Goal: Task Accomplishment & Management: Manage account settings

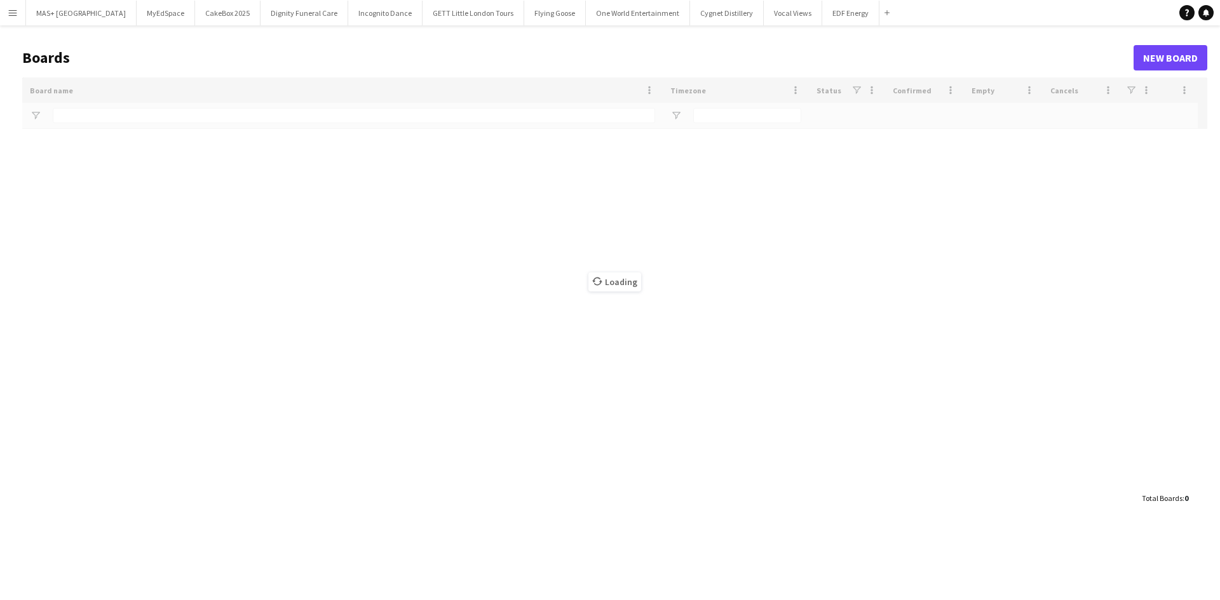
type input "**********"
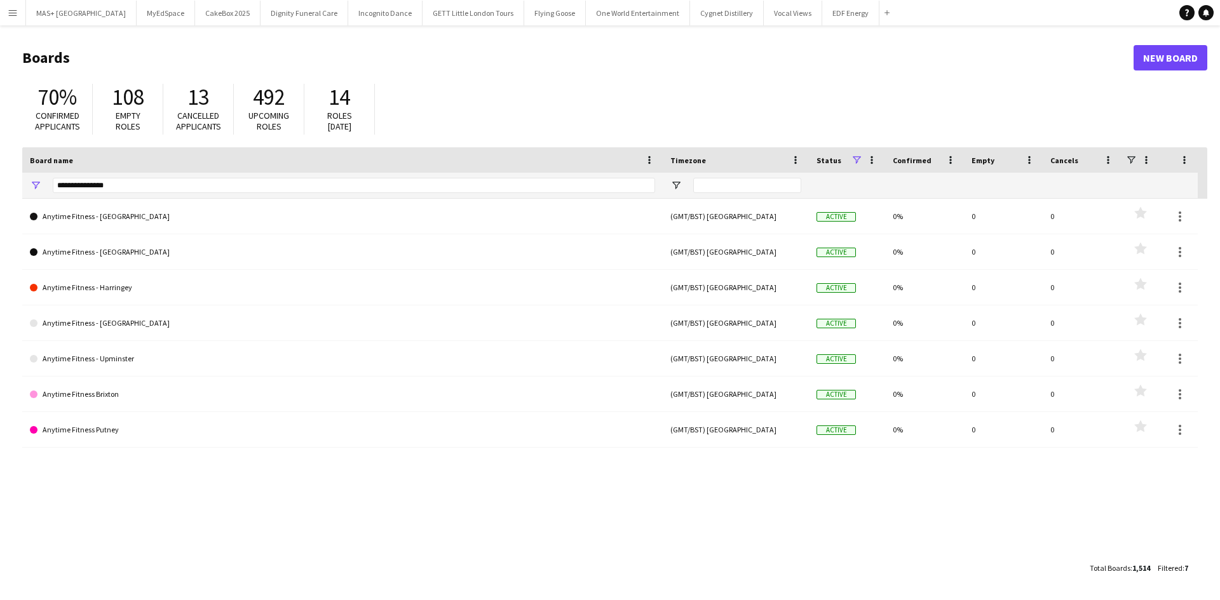
click at [16, 6] on button "Menu" at bounding box center [12, 12] width 25 height 25
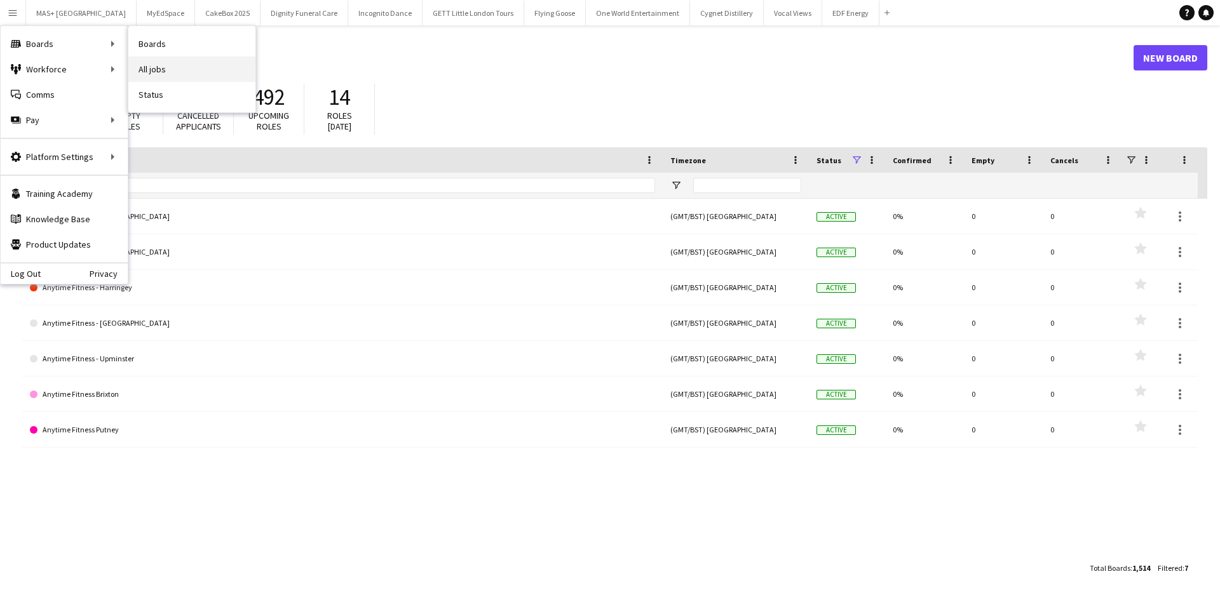
click at [169, 65] on link "All jobs" at bounding box center [191, 69] width 127 height 25
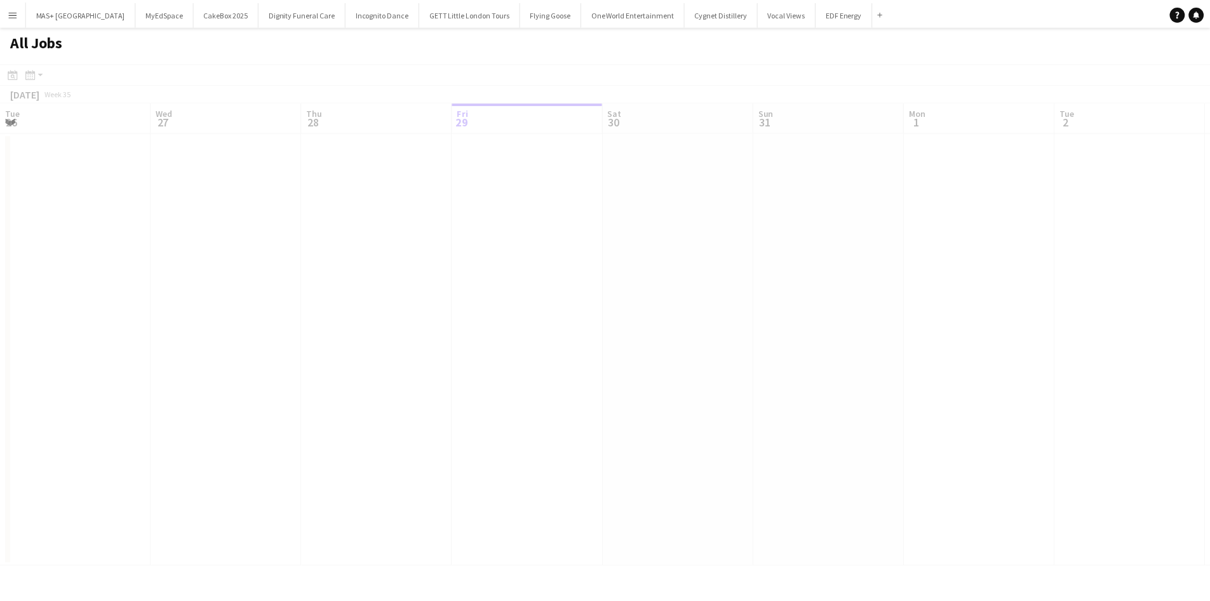
scroll to position [0, 304]
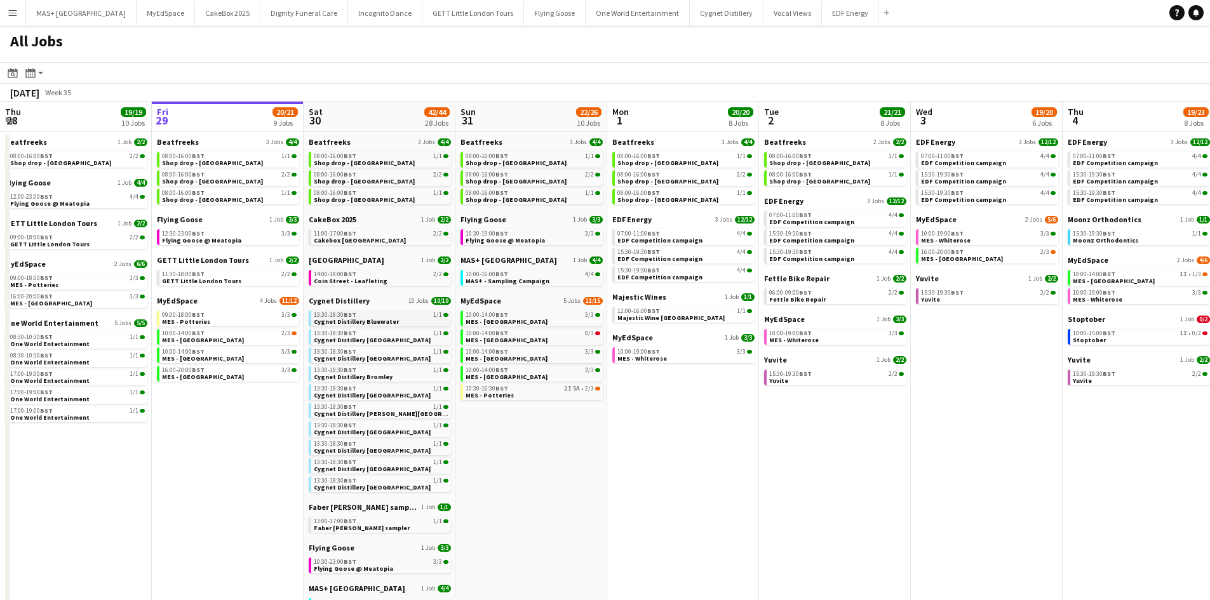
click at [398, 321] on link "13:30-18:30 BST 1/1 Cygnet Distillery Bluewater" at bounding box center [381, 318] width 135 height 15
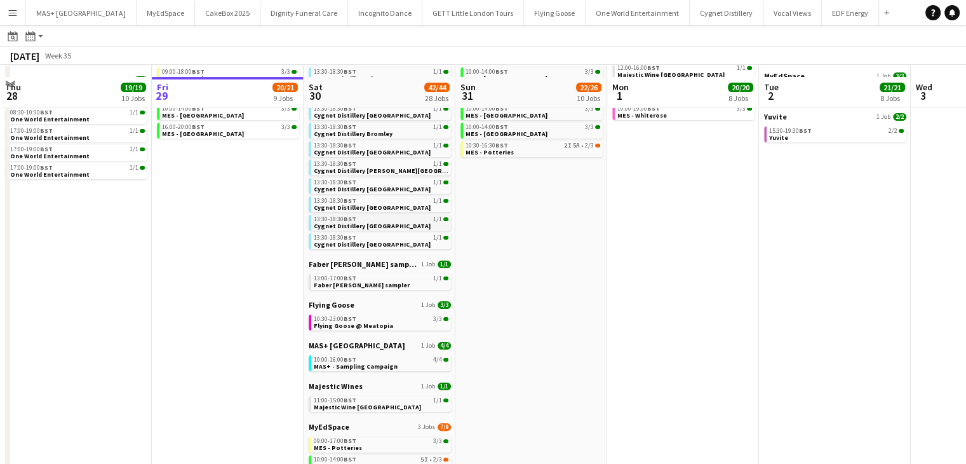
scroll to position [254, 0]
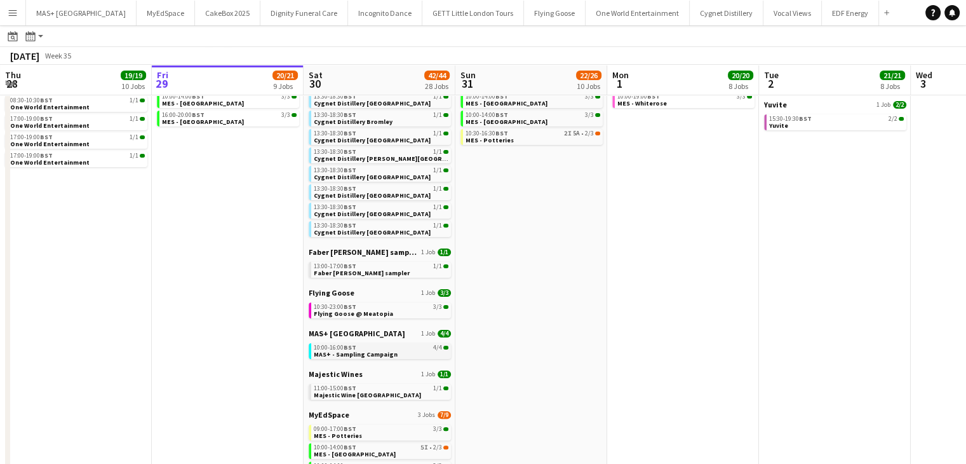
click at [363, 349] on div "10:00-16:00 BST 4/4" at bounding box center [381, 347] width 135 height 6
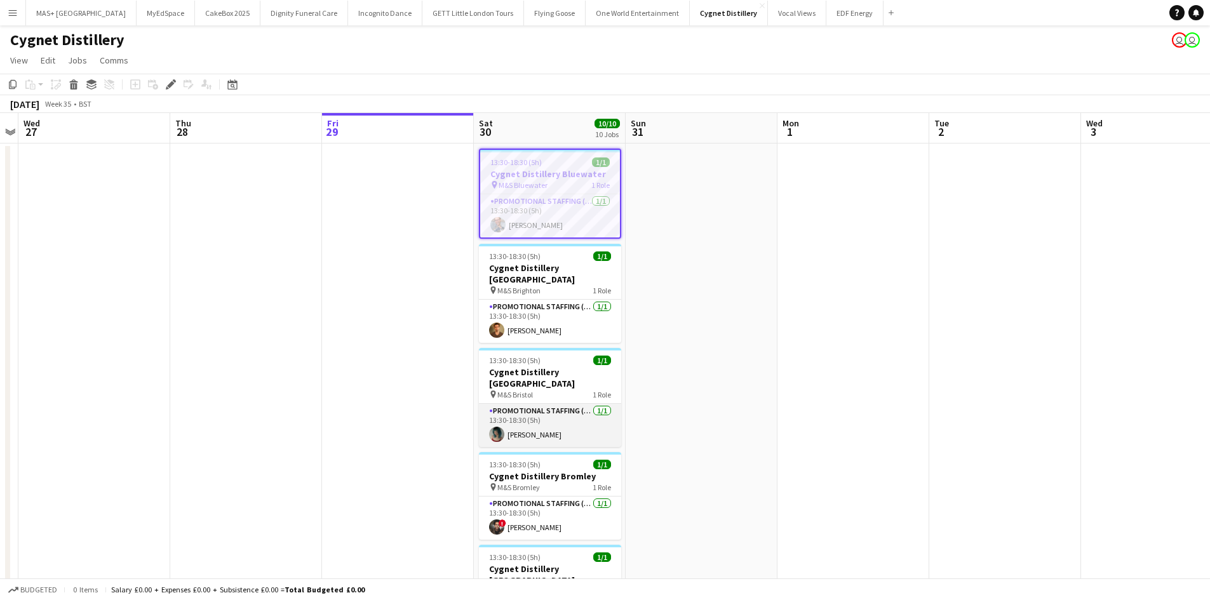
click at [543, 404] on app-card-role "Promotional Staffing (Brand Ambassadors) 1/1 13:30-18:30 (5h) samantha Clark" at bounding box center [550, 425] width 142 height 43
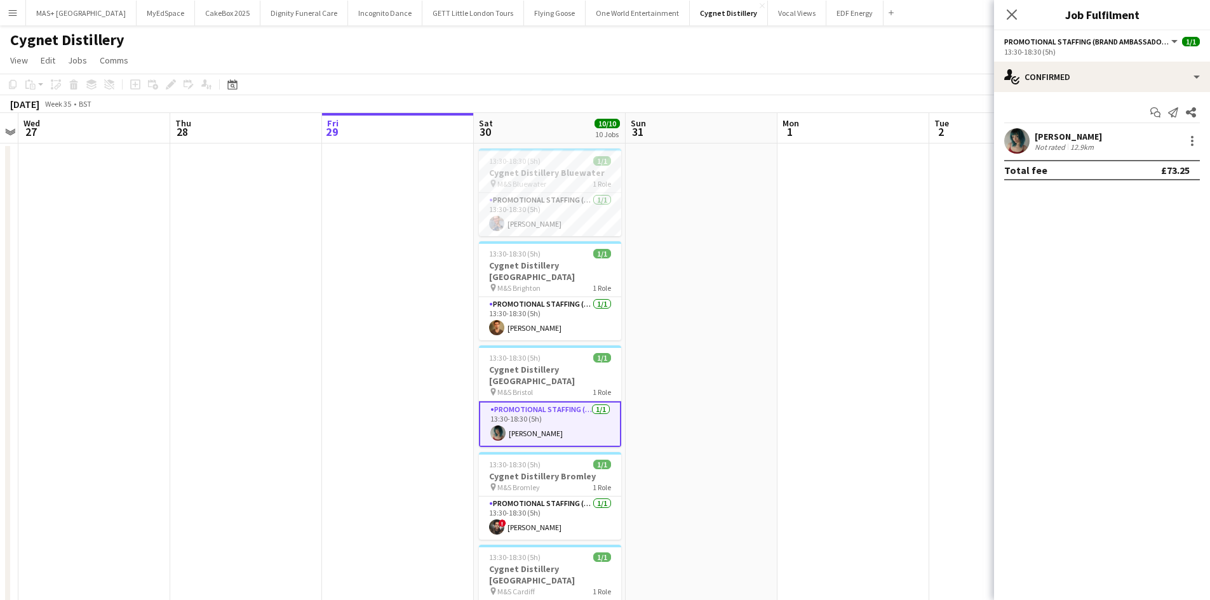
click at [1054, 148] on div "Not rated" at bounding box center [1051, 147] width 33 height 10
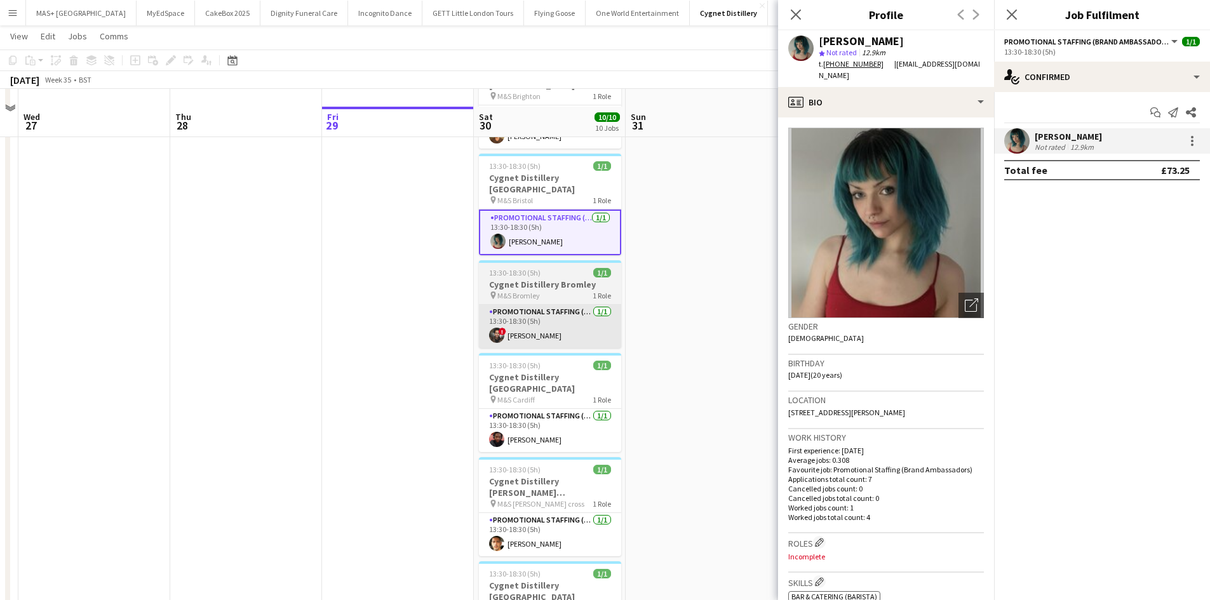
scroll to position [254, 0]
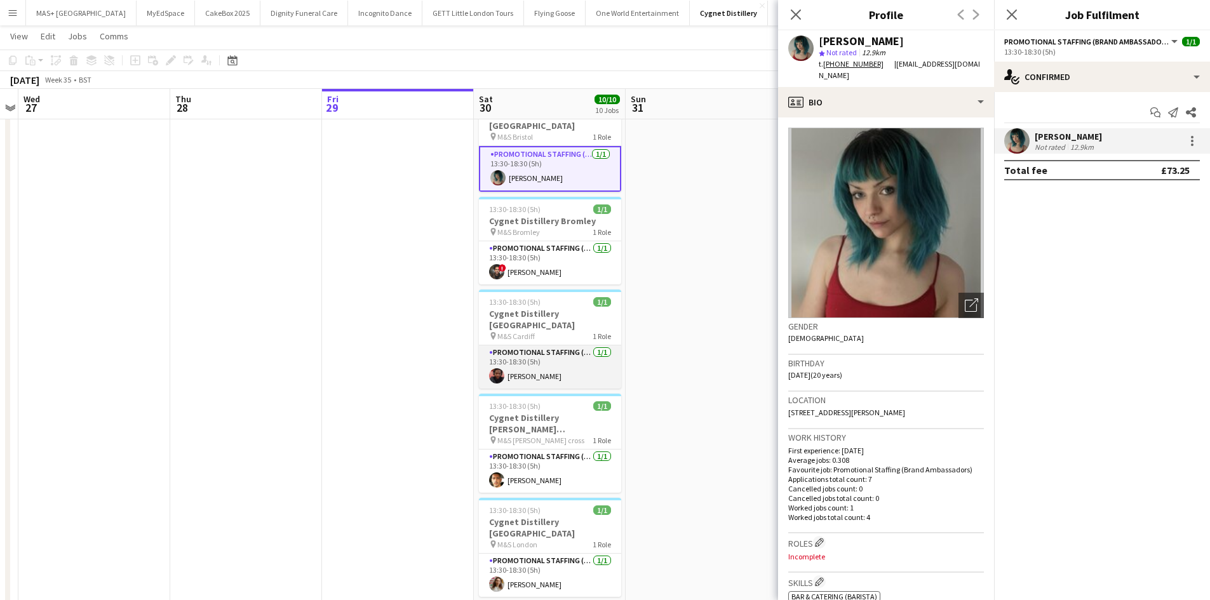
click at [551, 346] on app-card-role "Promotional Staffing (Brand Ambassadors) 1/1 13:30-18:30 (5h) Emmanuel Orhewere" at bounding box center [550, 367] width 142 height 43
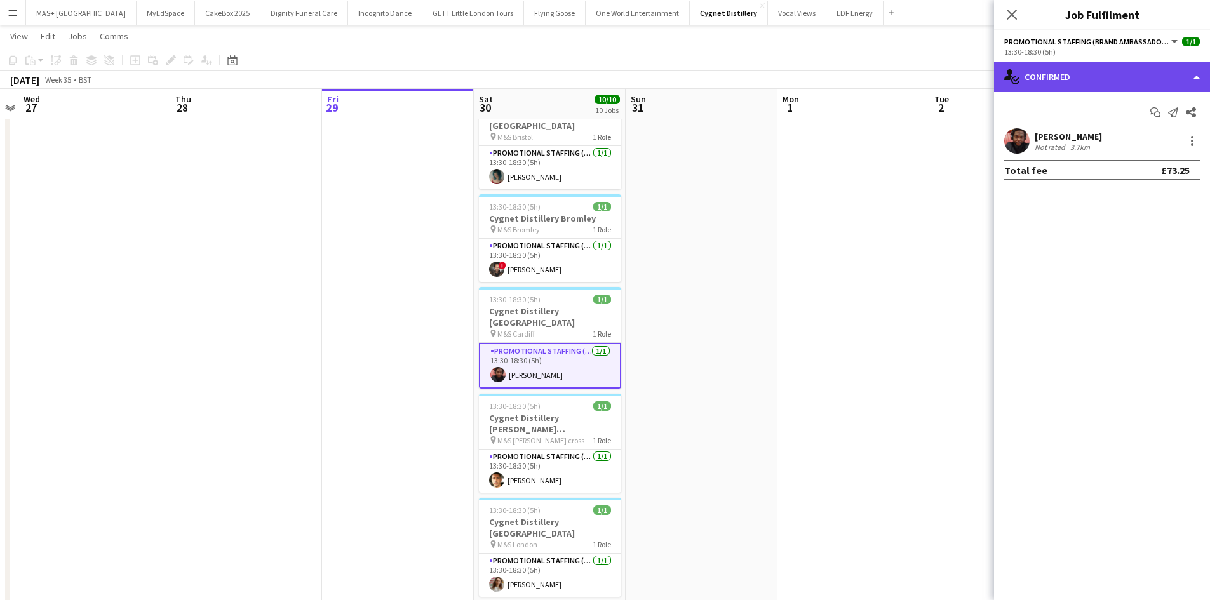
click at [1081, 71] on div "single-neutral-actions-check-2 Confirmed" at bounding box center [1102, 77] width 216 height 30
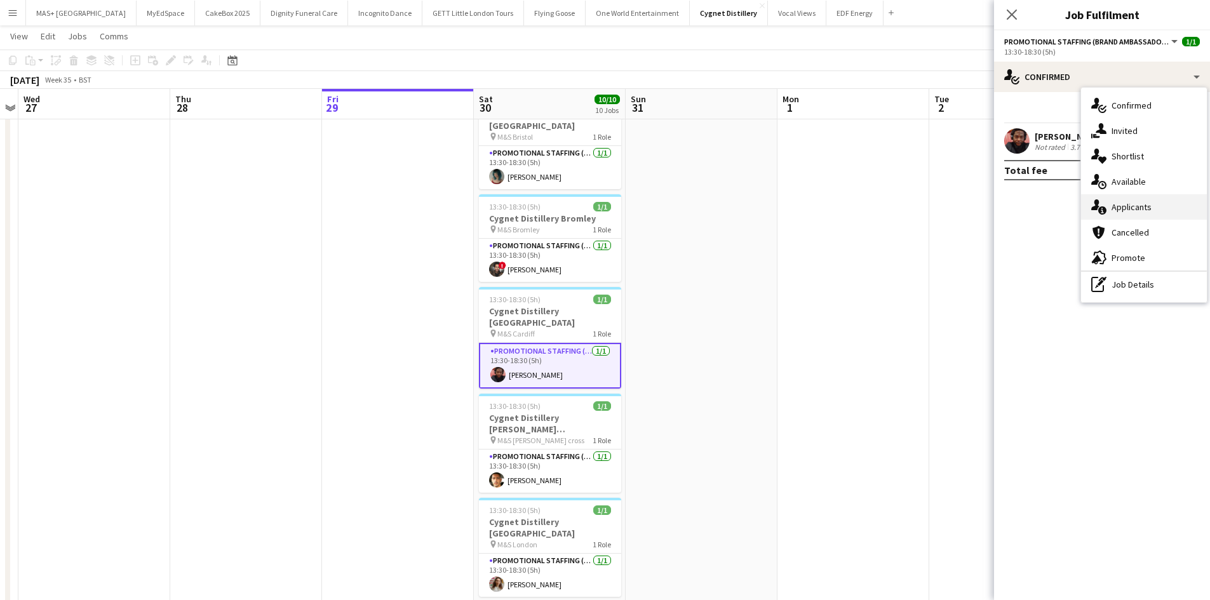
click at [1133, 206] on div "single-neutral-actions-information Applicants" at bounding box center [1144, 206] width 126 height 25
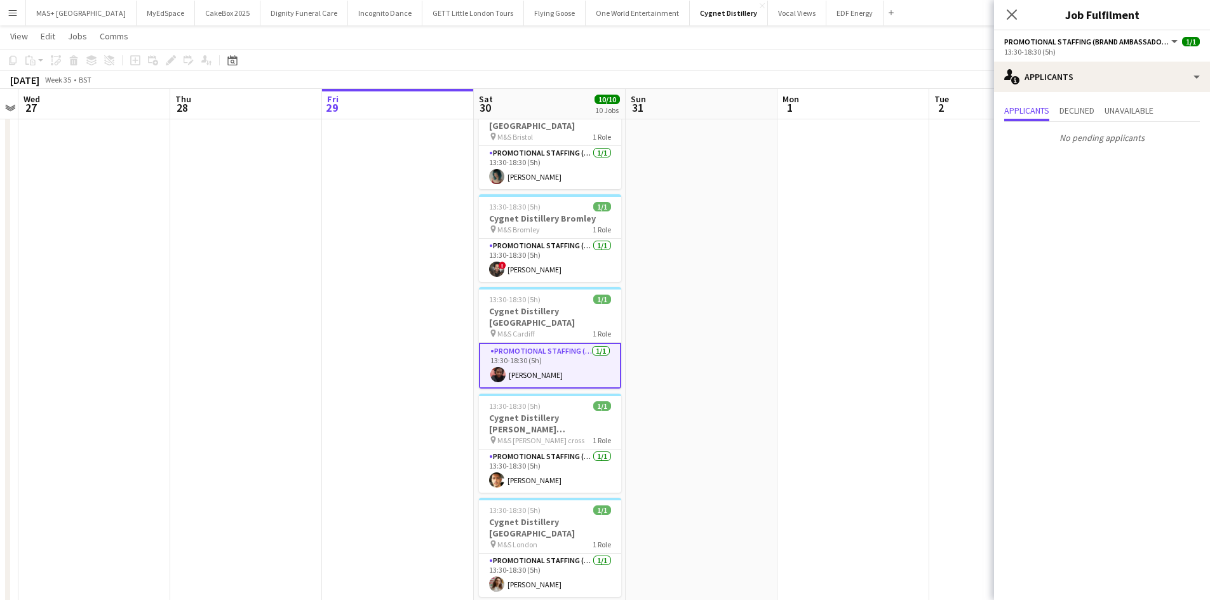
click at [794, 252] on app-date-cell at bounding box center [854, 426] width 152 height 1077
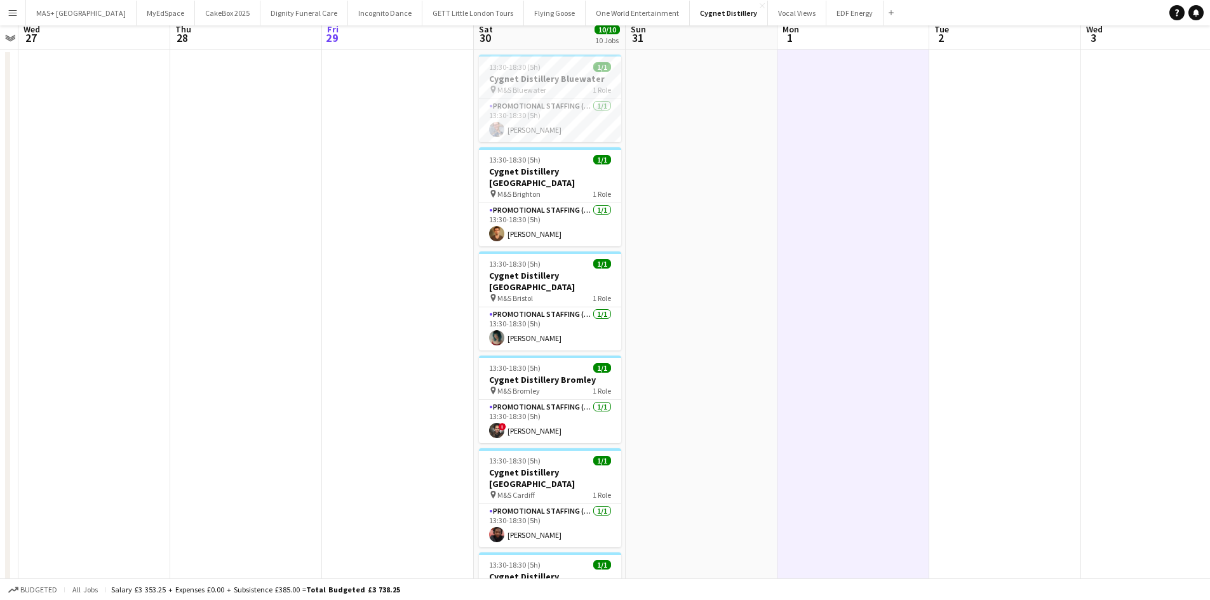
scroll to position [0, 0]
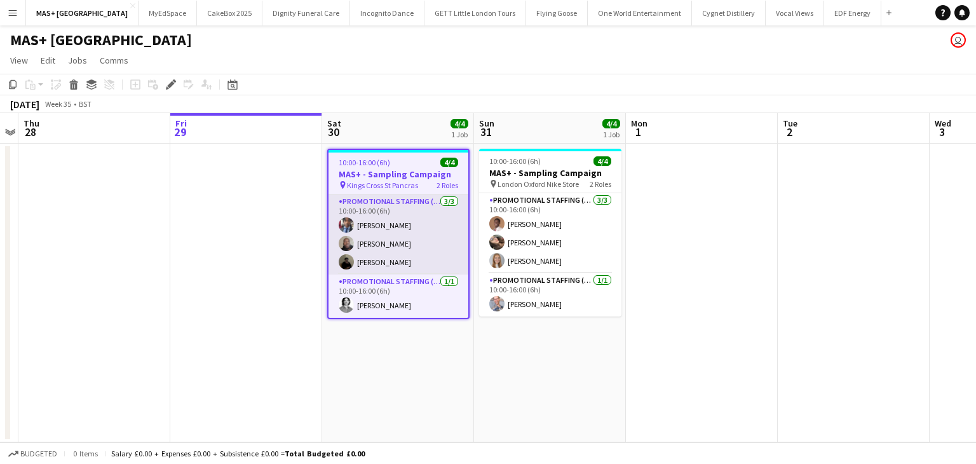
click at [368, 254] on app-card-role "Promotional Staffing (Brand Ambassadors) [DATE] 10:00-16:00 (6h) [PERSON_NAME] …" at bounding box center [398, 234] width 140 height 80
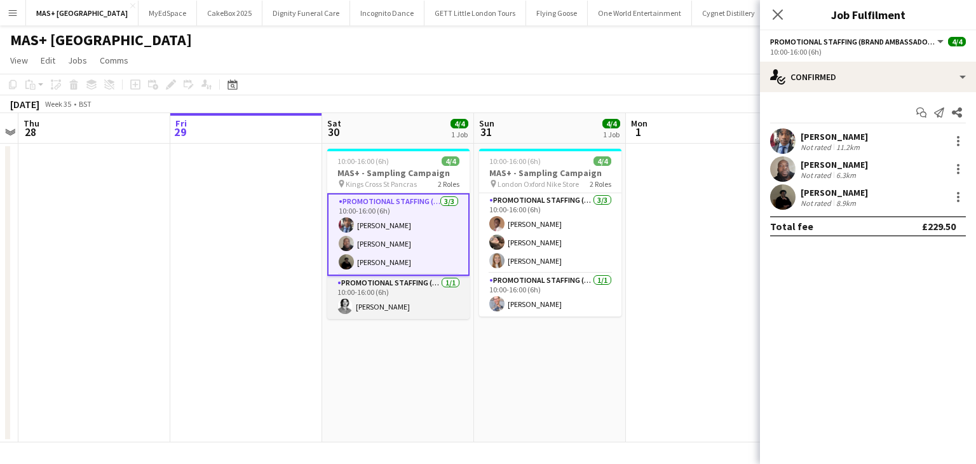
click at [356, 300] on app-card-role "Promotional Staffing (Team Leader) [DATE] 10:00-16:00 (6h) [PERSON_NAME]" at bounding box center [398, 297] width 142 height 43
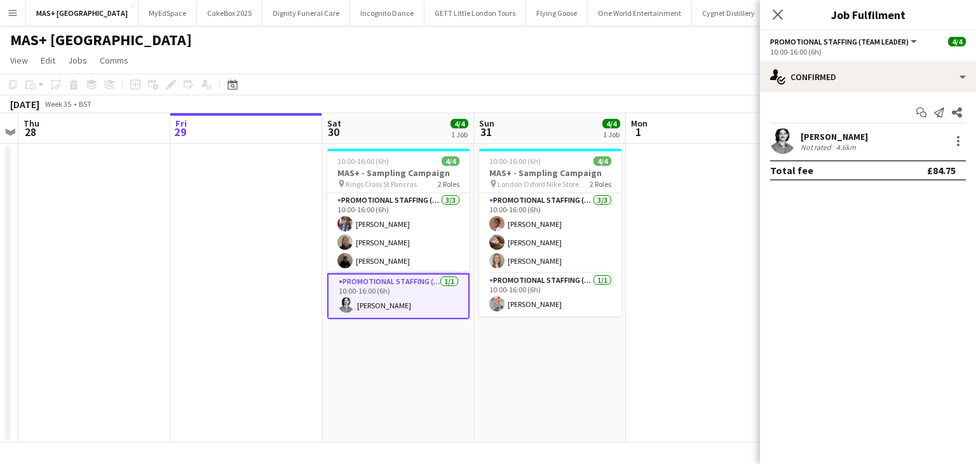
click at [826, 148] on div "Not rated" at bounding box center [816, 147] width 33 height 10
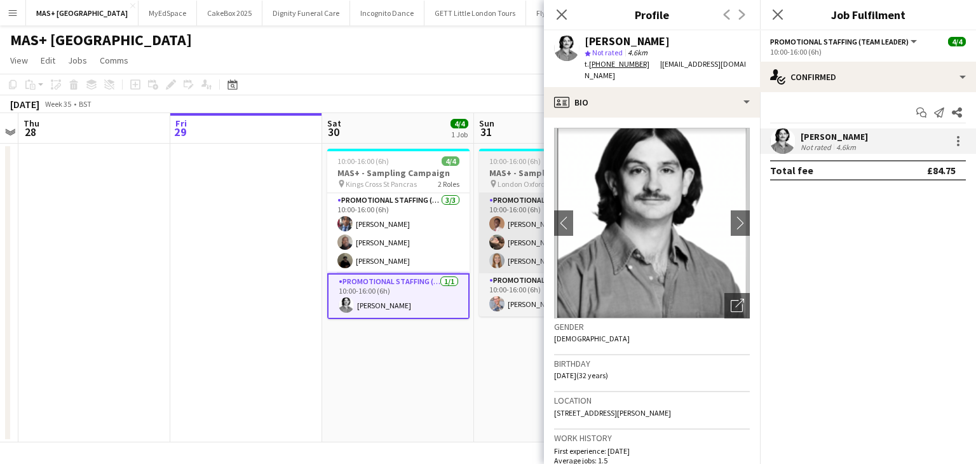
drag, startPoint x: 404, startPoint y: 246, endPoint x: 515, endPoint y: 264, distance: 112.0
click at [404, 246] on app-card-role "Promotional Staffing (Brand Ambassadors) [DATE] 10:00-16:00 (6h) [PERSON_NAME] …" at bounding box center [398, 233] width 142 height 80
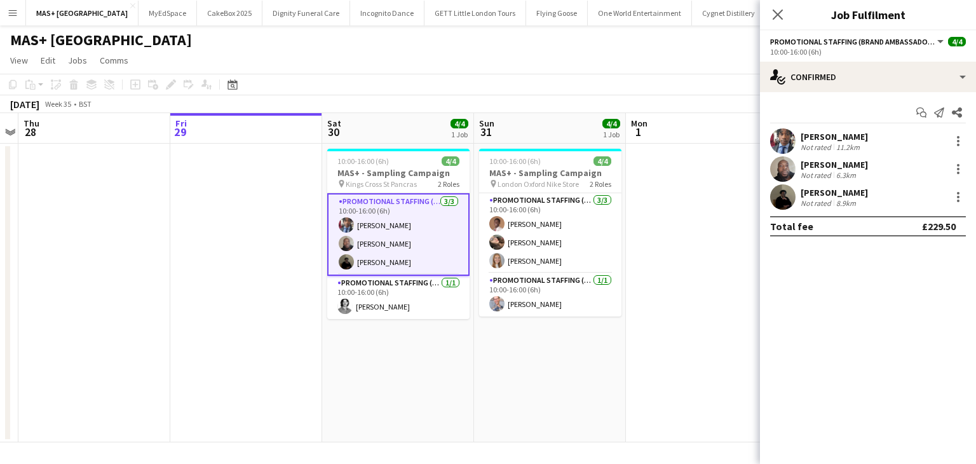
click at [795, 144] on app-user-avatar at bounding box center [782, 140] width 25 height 25
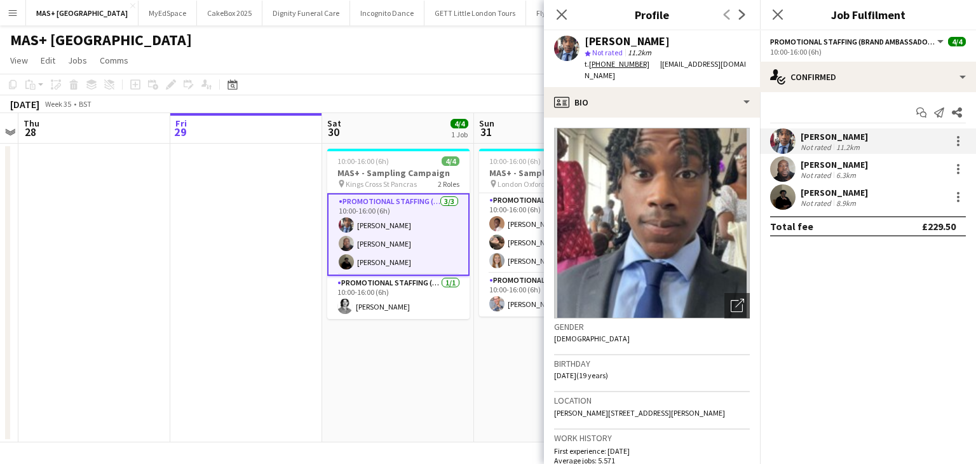
click at [821, 167] on div "[PERSON_NAME]" at bounding box center [833, 164] width 67 height 11
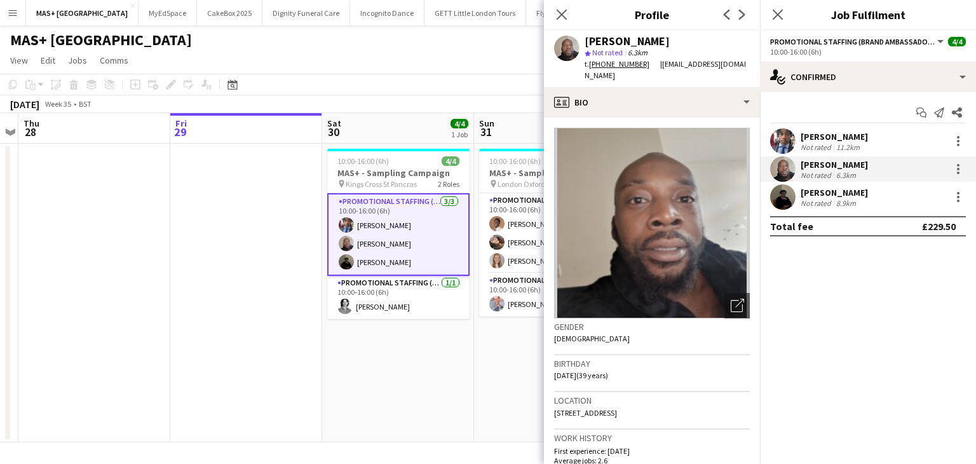
drag, startPoint x: 818, startPoint y: 193, endPoint x: 773, endPoint y: 204, distance: 47.0
click at [818, 193] on div "[PERSON_NAME]" at bounding box center [833, 192] width 67 height 11
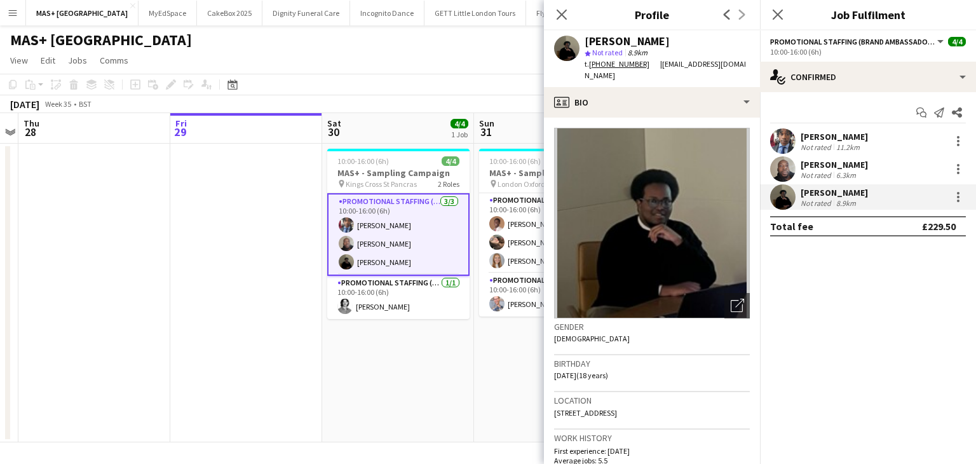
click at [503, 340] on app-date-cell "10:00-16:00 (6h) 4/4 MAS+ - Sampling Campaign pin London Oxford Nike Store 2 Ro…" at bounding box center [550, 293] width 152 height 299
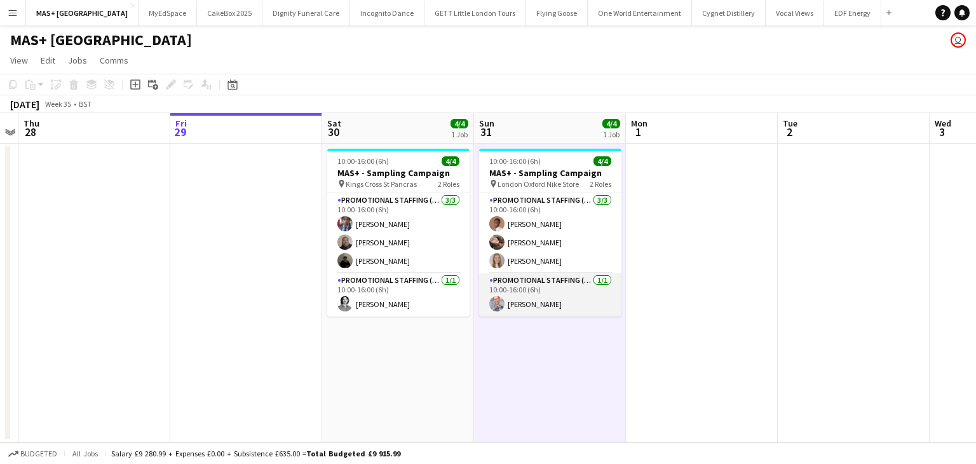
click at [558, 307] on app-card-role "Promotional Staffing (Team Leader) [DATE] 10:00-16:00 (6h) [PERSON_NAME]" at bounding box center [550, 294] width 142 height 43
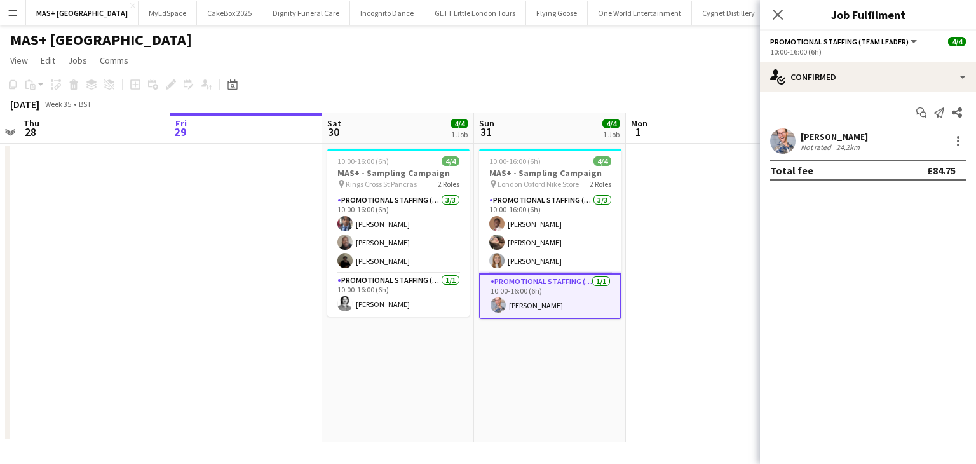
drag, startPoint x: 833, startPoint y: 138, endPoint x: 795, endPoint y: 147, distance: 38.7
click at [833, 138] on div "[PERSON_NAME]" at bounding box center [833, 136] width 67 height 11
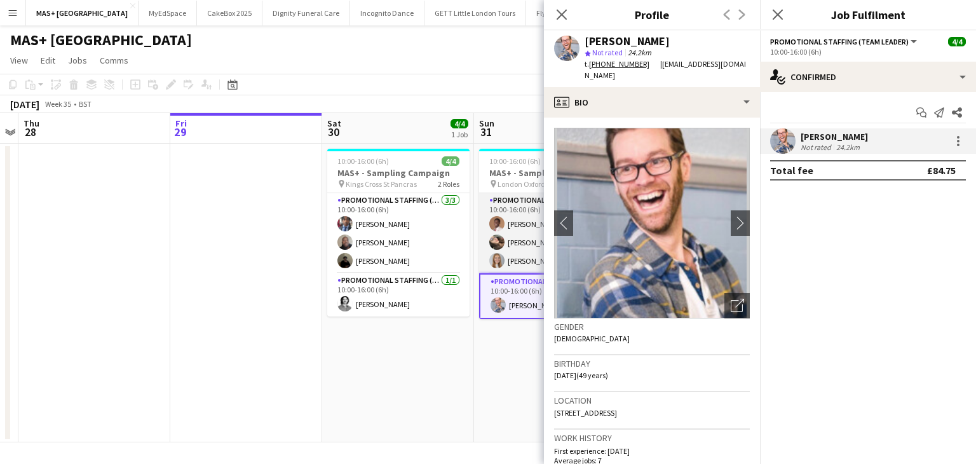
click at [518, 232] on app-card-role "Promotional Staffing (Brand Ambassadors) [DATE] 10:00-16:00 (6h) [PERSON_NAME] …" at bounding box center [550, 233] width 142 height 80
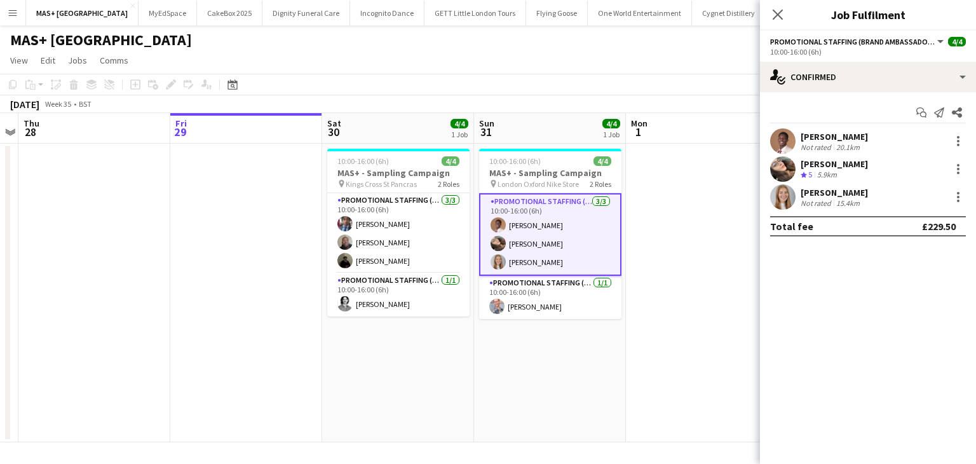
click at [815, 196] on div "[PERSON_NAME]" at bounding box center [833, 192] width 67 height 11
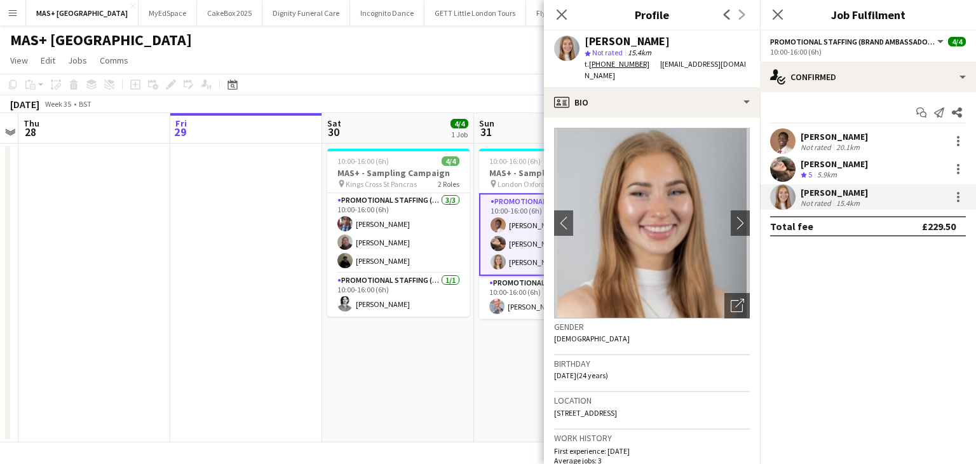
click at [809, 158] on div "[PERSON_NAME] Crew rating 5 5.9km" at bounding box center [868, 168] width 216 height 25
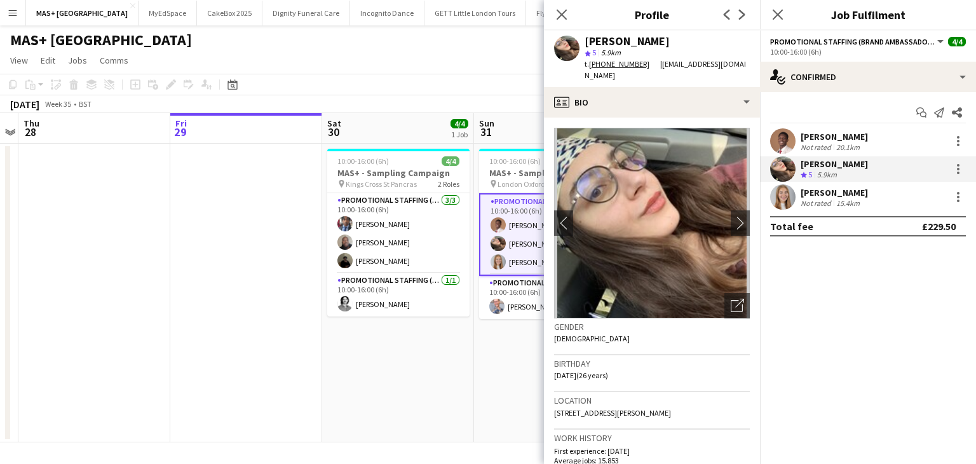
click at [843, 144] on div "20.1km" at bounding box center [848, 147] width 29 height 10
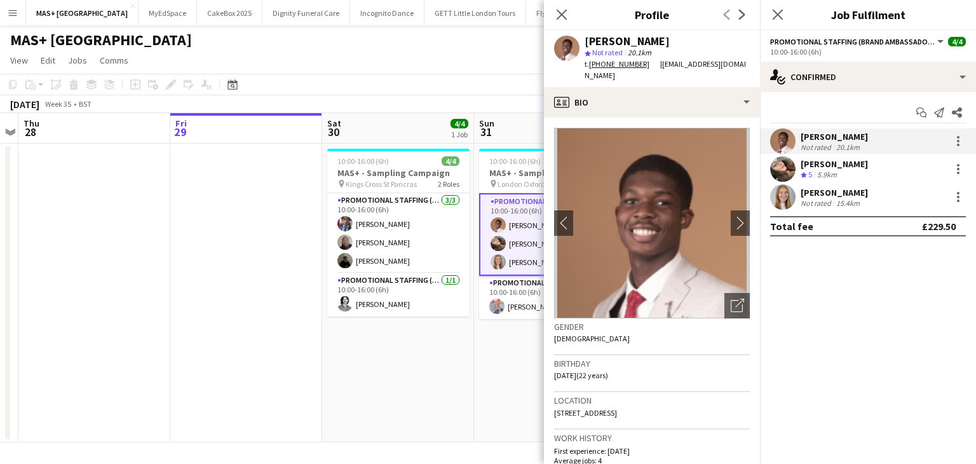
click at [399, 395] on app-date-cell "10:00-16:00 (6h) 4/4 MAS+ - Sampling Campaign pin Kings Cross St Pancras 2 Role…" at bounding box center [398, 293] width 152 height 299
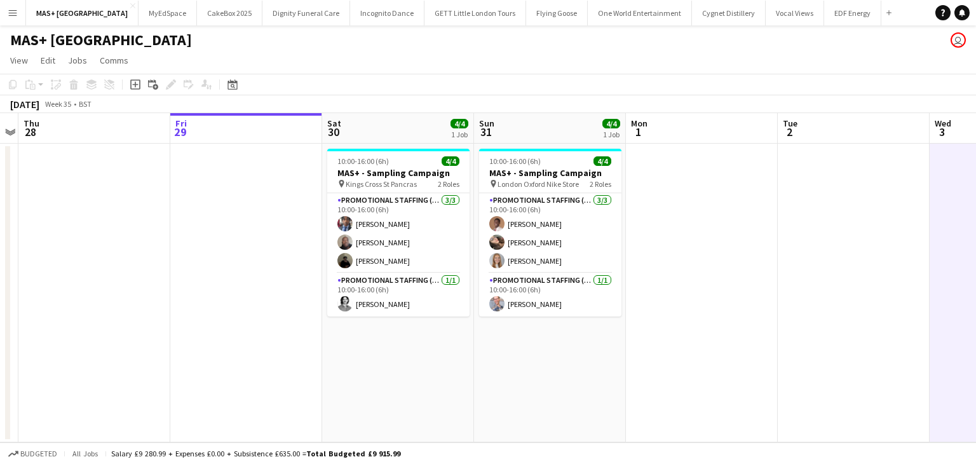
scroll to position [0, 436]
